Goal: Book appointment/travel/reservation

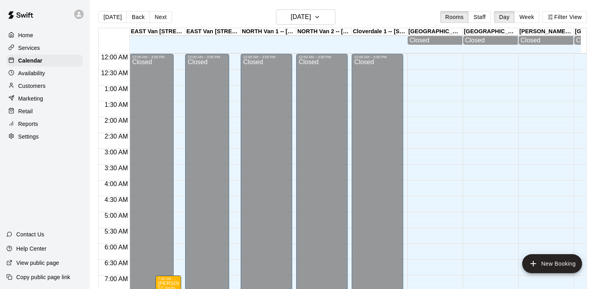
scroll to position [433, 0]
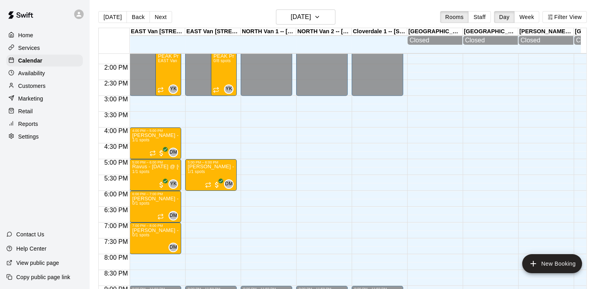
click at [320, 20] on icon "button" at bounding box center [317, 17] width 6 height 10
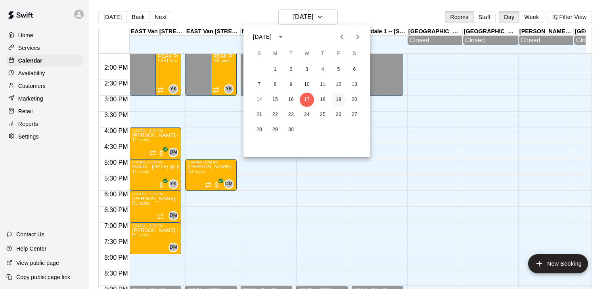
click at [338, 94] on button "19" at bounding box center [338, 100] width 14 height 14
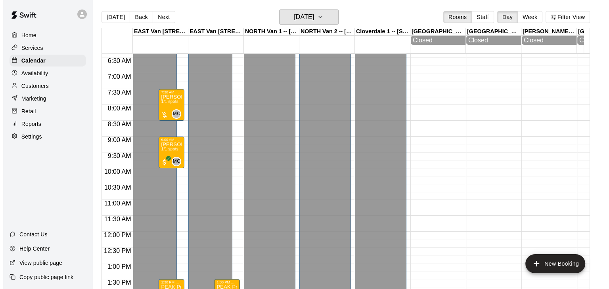
scroll to position [197, 0]
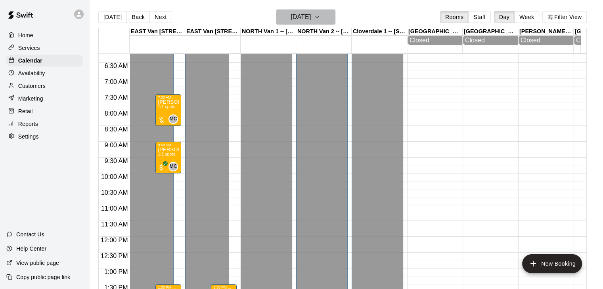
click at [320, 13] on icon "button" at bounding box center [317, 17] width 6 height 10
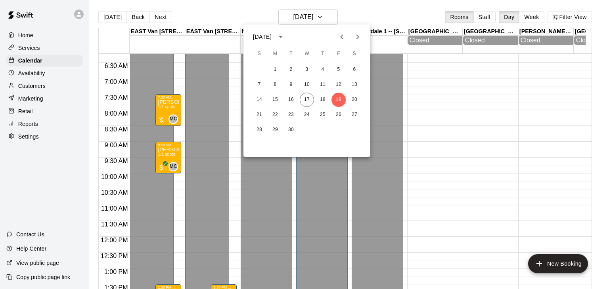
click at [357, 41] on icon "Next month" at bounding box center [358, 37] width 10 height 10
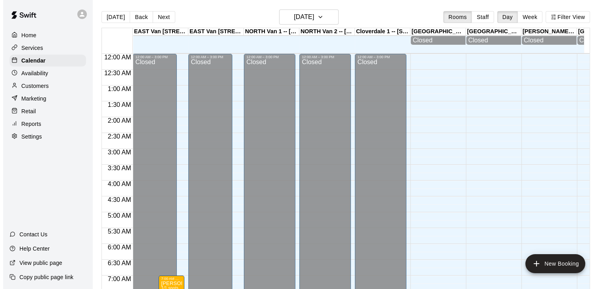
scroll to position [373, 0]
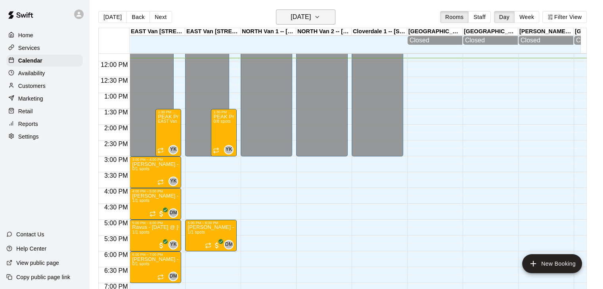
click at [320, 15] on icon "button" at bounding box center [317, 17] width 6 height 10
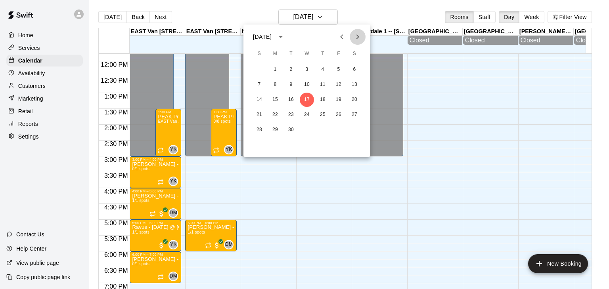
click at [359, 36] on icon "Next month" at bounding box center [358, 37] width 10 height 10
